Goal: Information Seeking & Learning: Learn about a topic

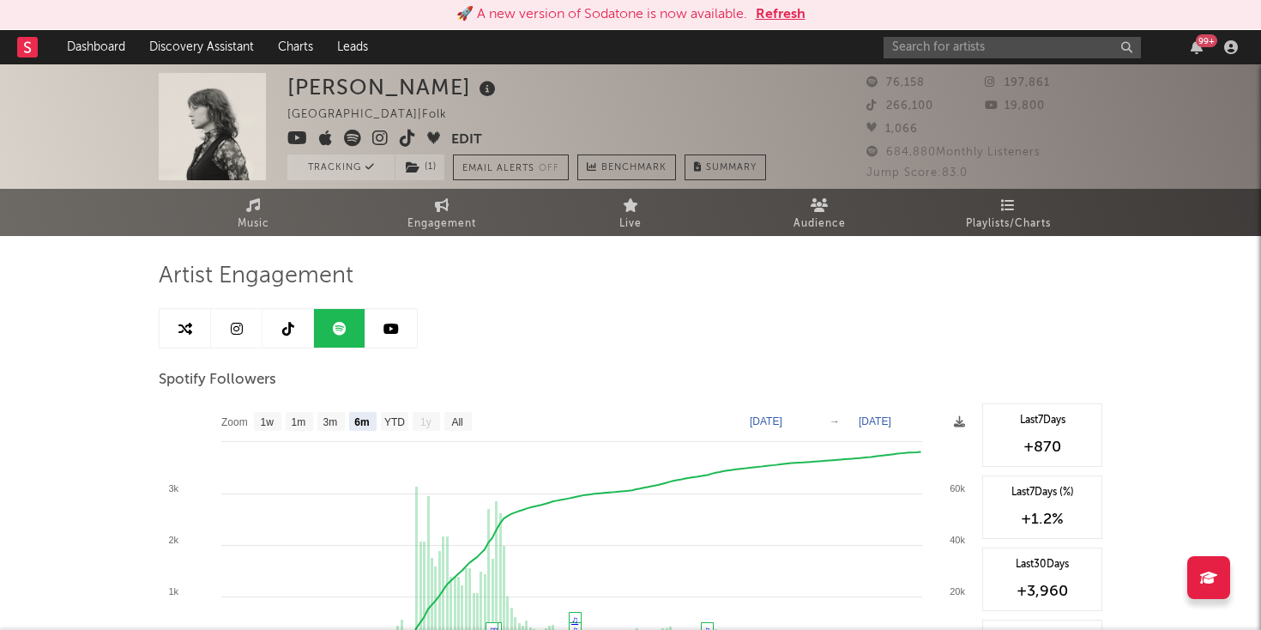
select select "6m"
select select "1w"
click at [1003, 33] on div "99 +" at bounding box center [1064, 47] width 360 height 34
click at [1001, 39] on input "text" at bounding box center [1012, 47] width 257 height 21
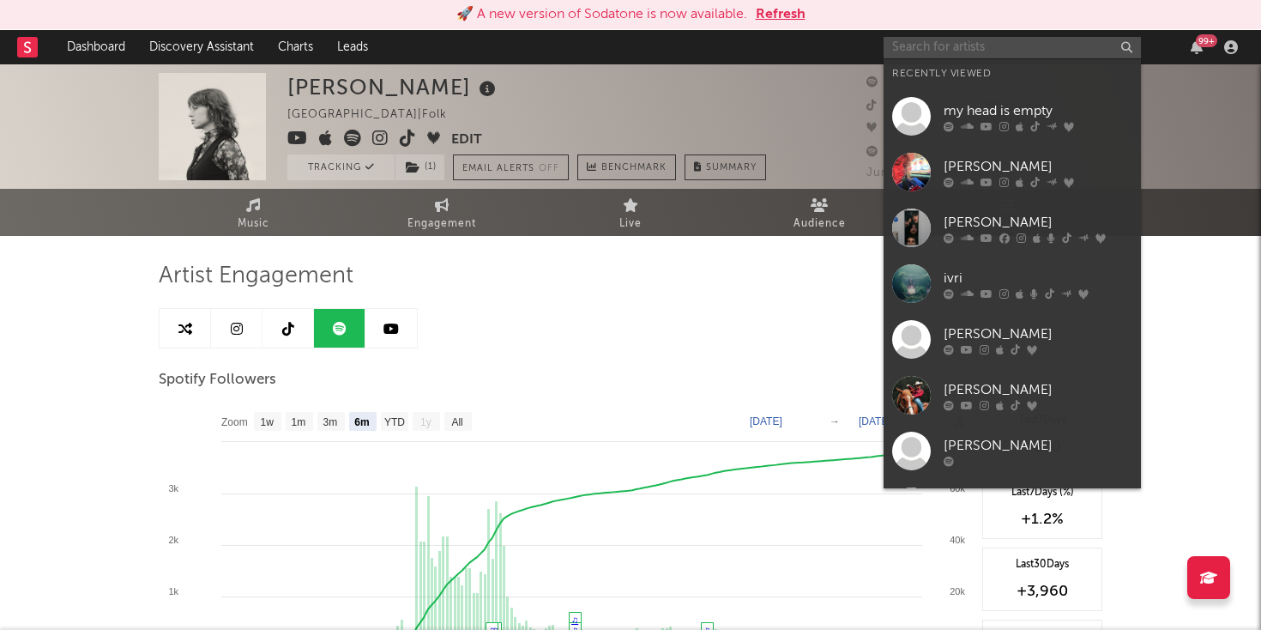
paste input "https://open.spotify.com/artist/5b84ozqhKiJG9LN1IjVac1?si=_JvsPJ7GQh-wQqG6KzVdzA"
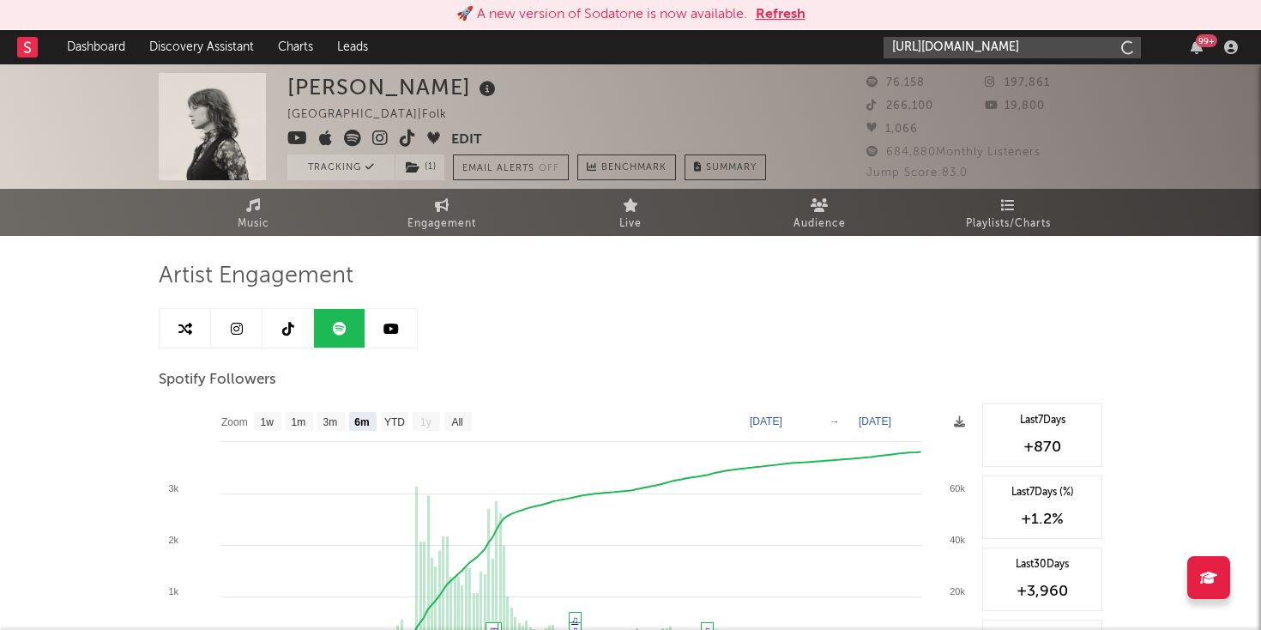
scroll to position [0, 281]
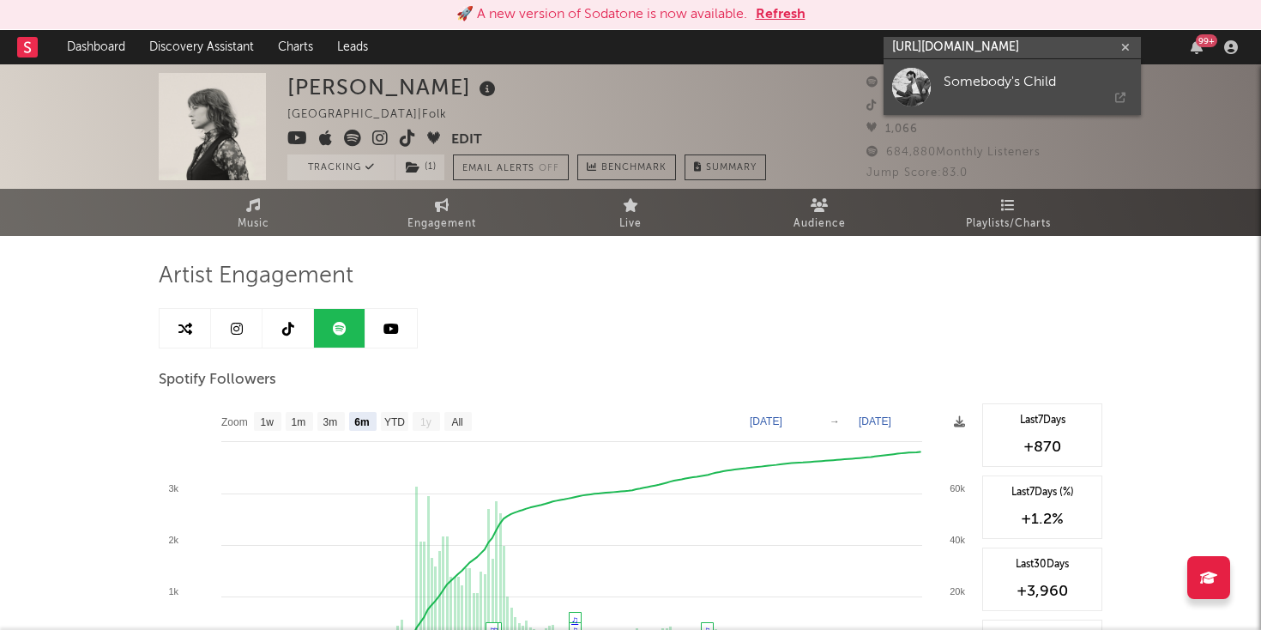
type input "https://open.spotify.com/artist/5b84ozqhKiJG9LN1IjVac1?si=_JvsPJ7GQh-wQqG6KzVdzA"
click at [964, 75] on div "Somebody's Child" at bounding box center [1038, 81] width 189 height 21
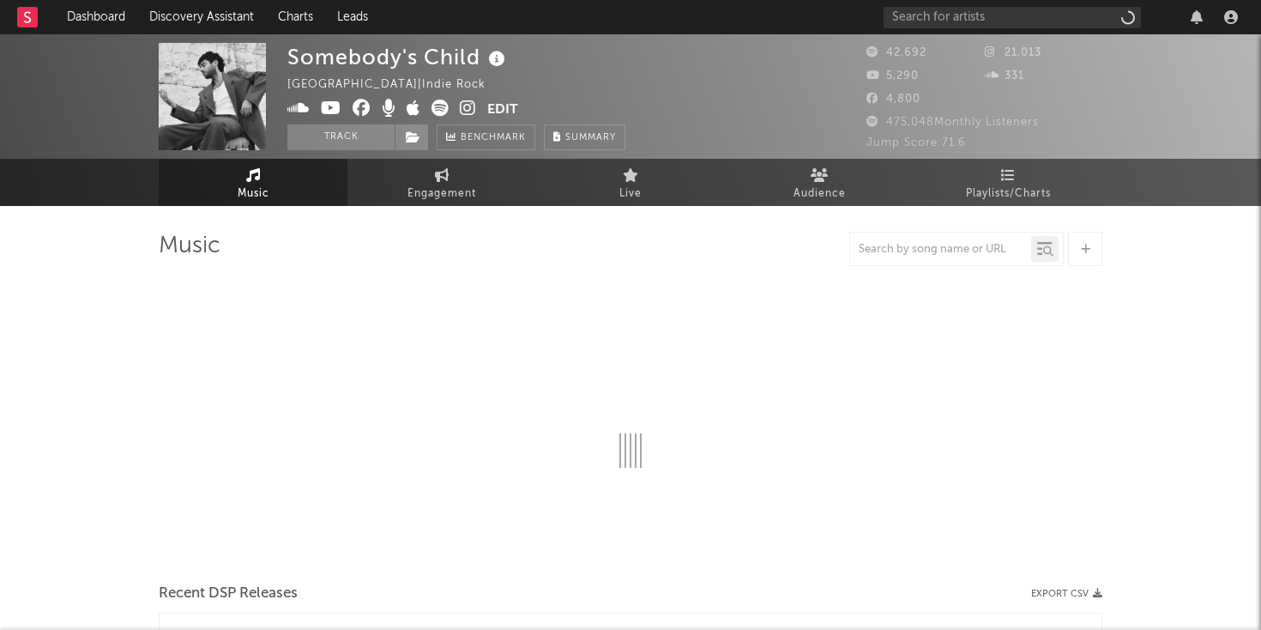
select select "6m"
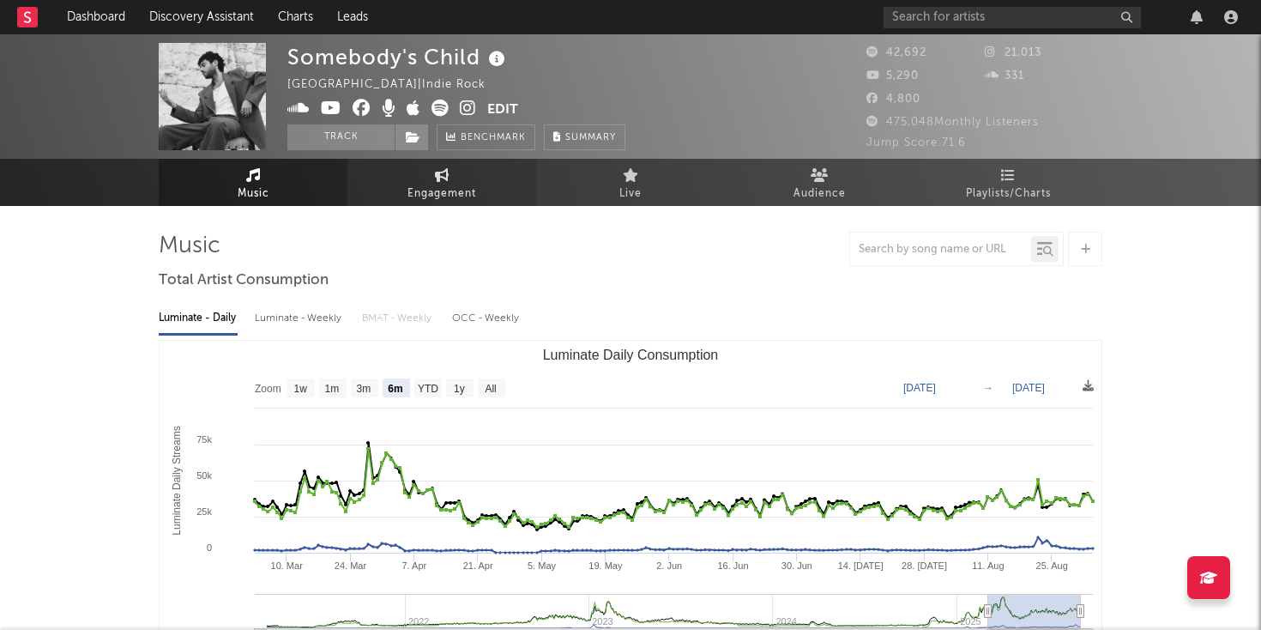
click at [423, 192] on span "Engagement" at bounding box center [442, 194] width 69 height 21
select select "1w"
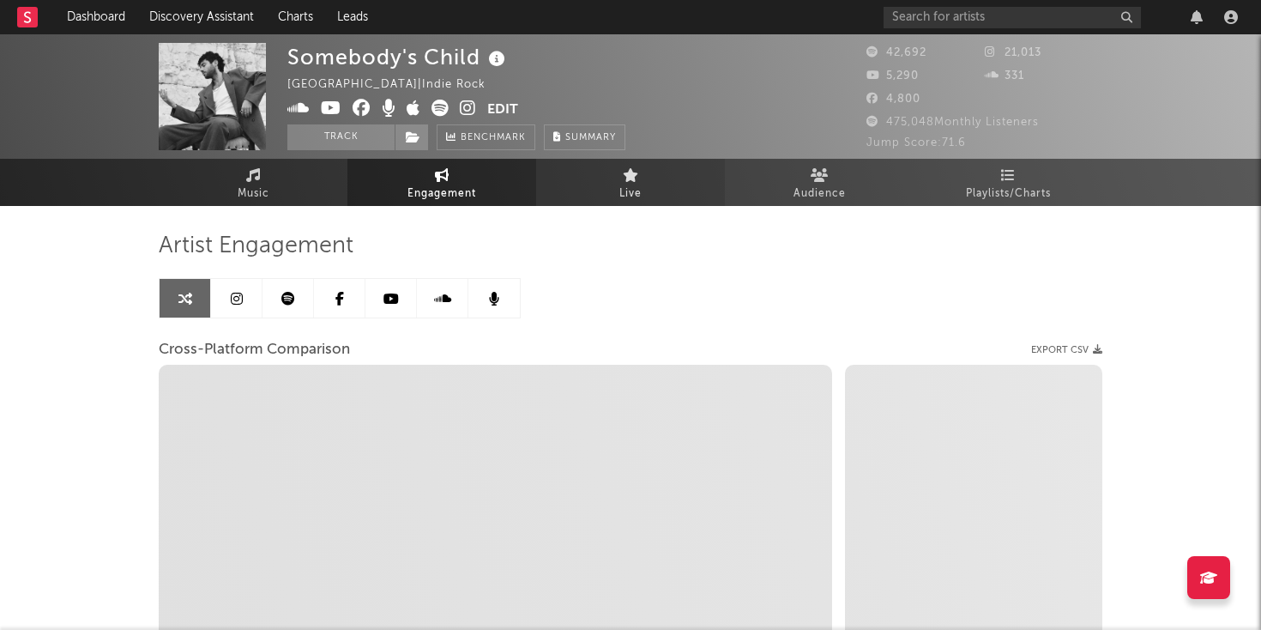
select select "1m"
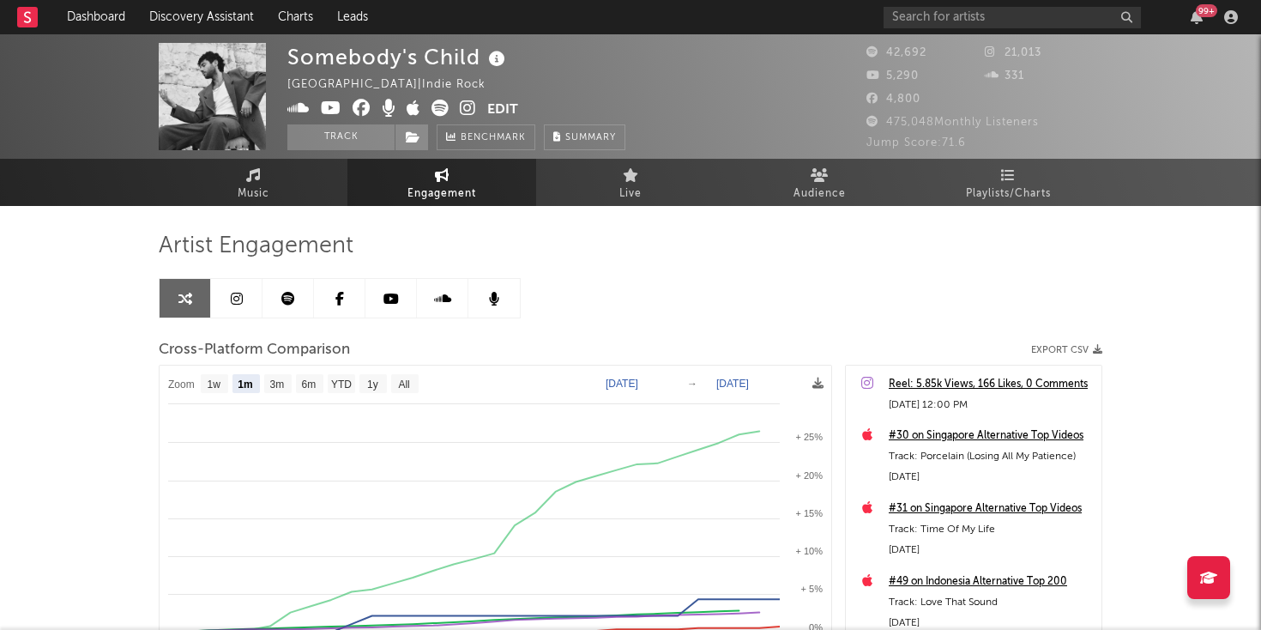
click at [289, 287] on link at bounding box center [288, 298] width 51 height 39
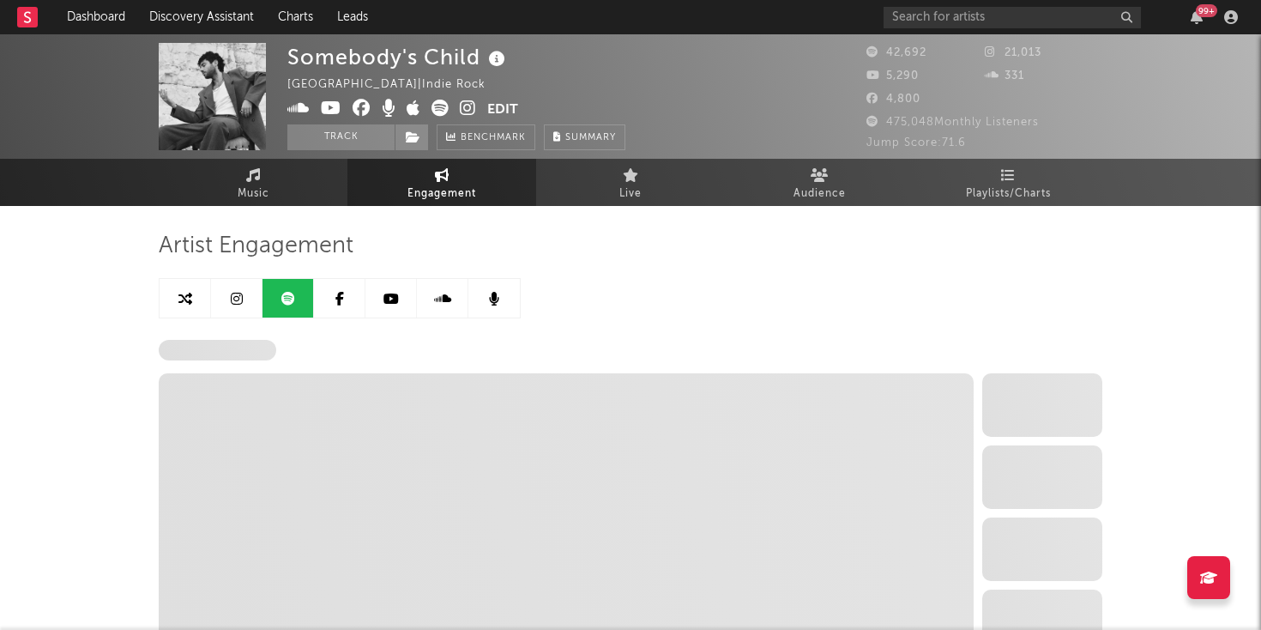
select select "6m"
select select "1w"
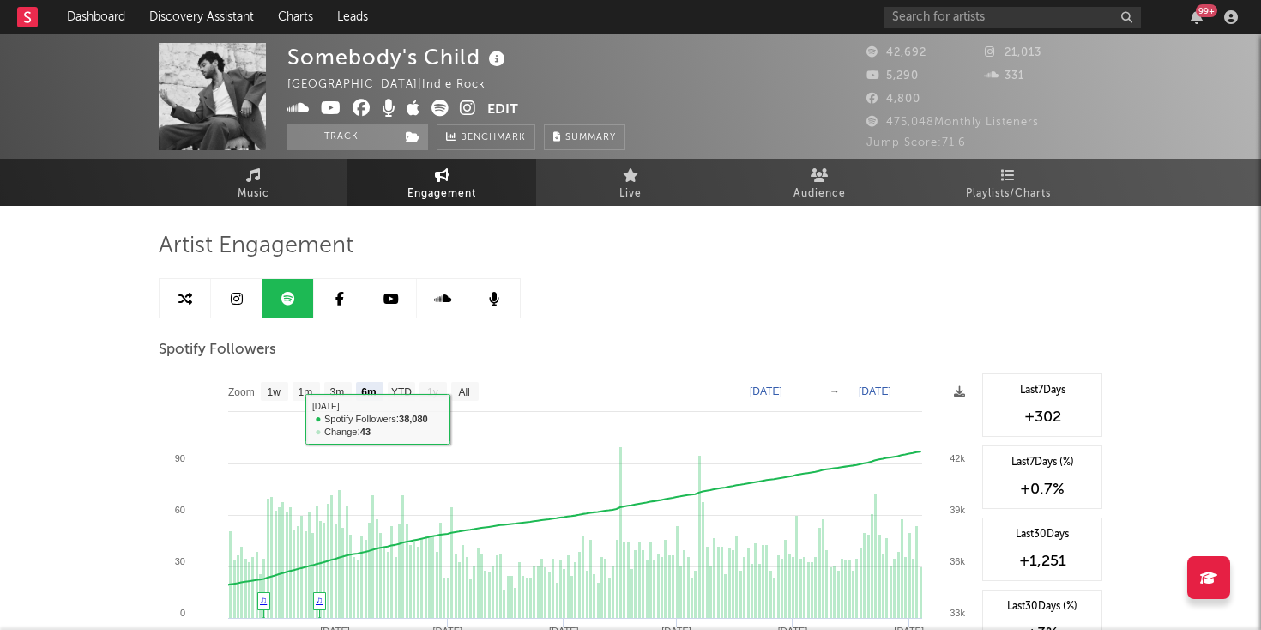
click at [249, 300] on link at bounding box center [236, 298] width 51 height 39
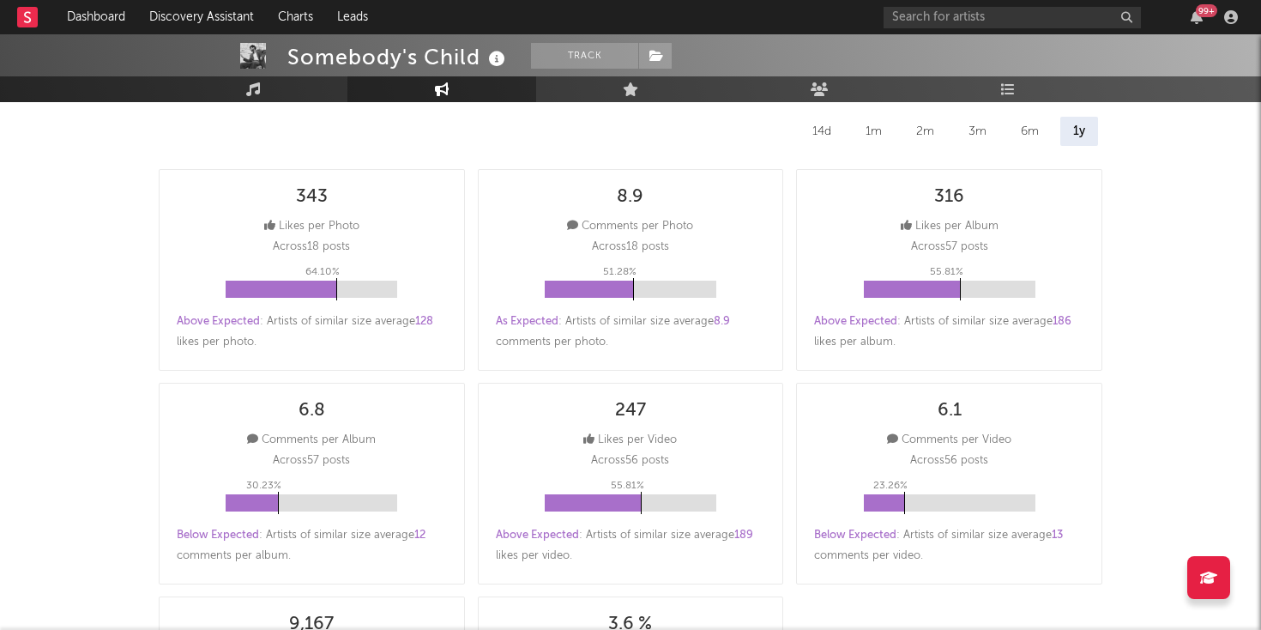
select select "6m"
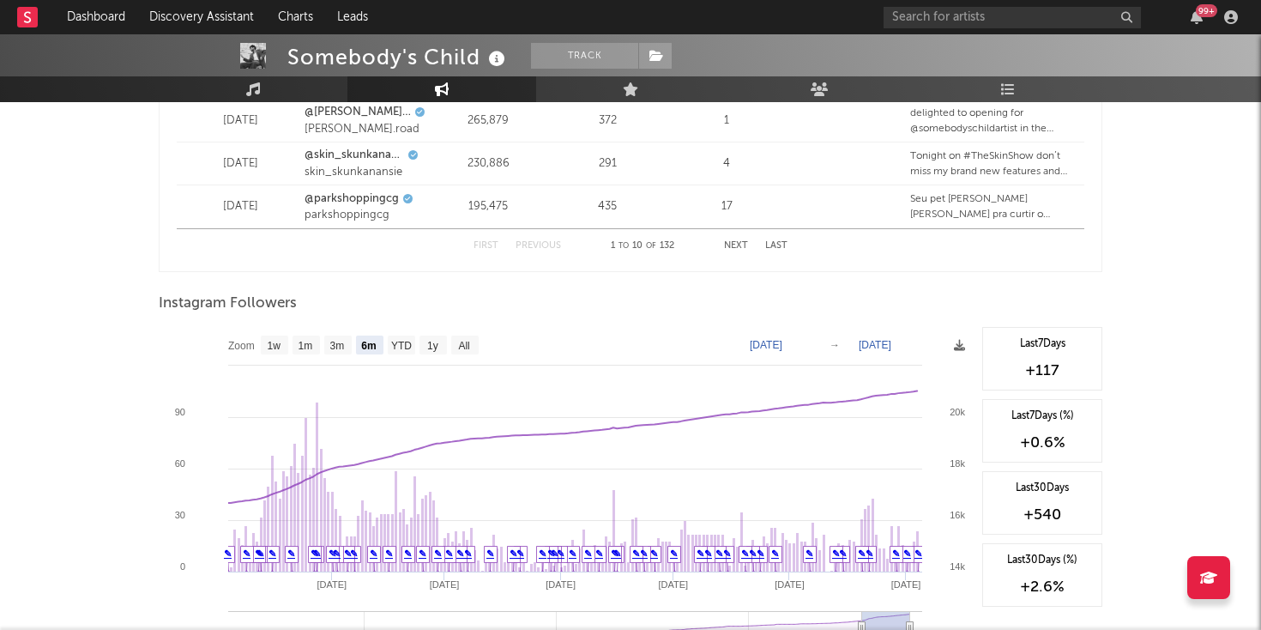
scroll to position [2466, 0]
